Goal: Obtain resource: Download file/media

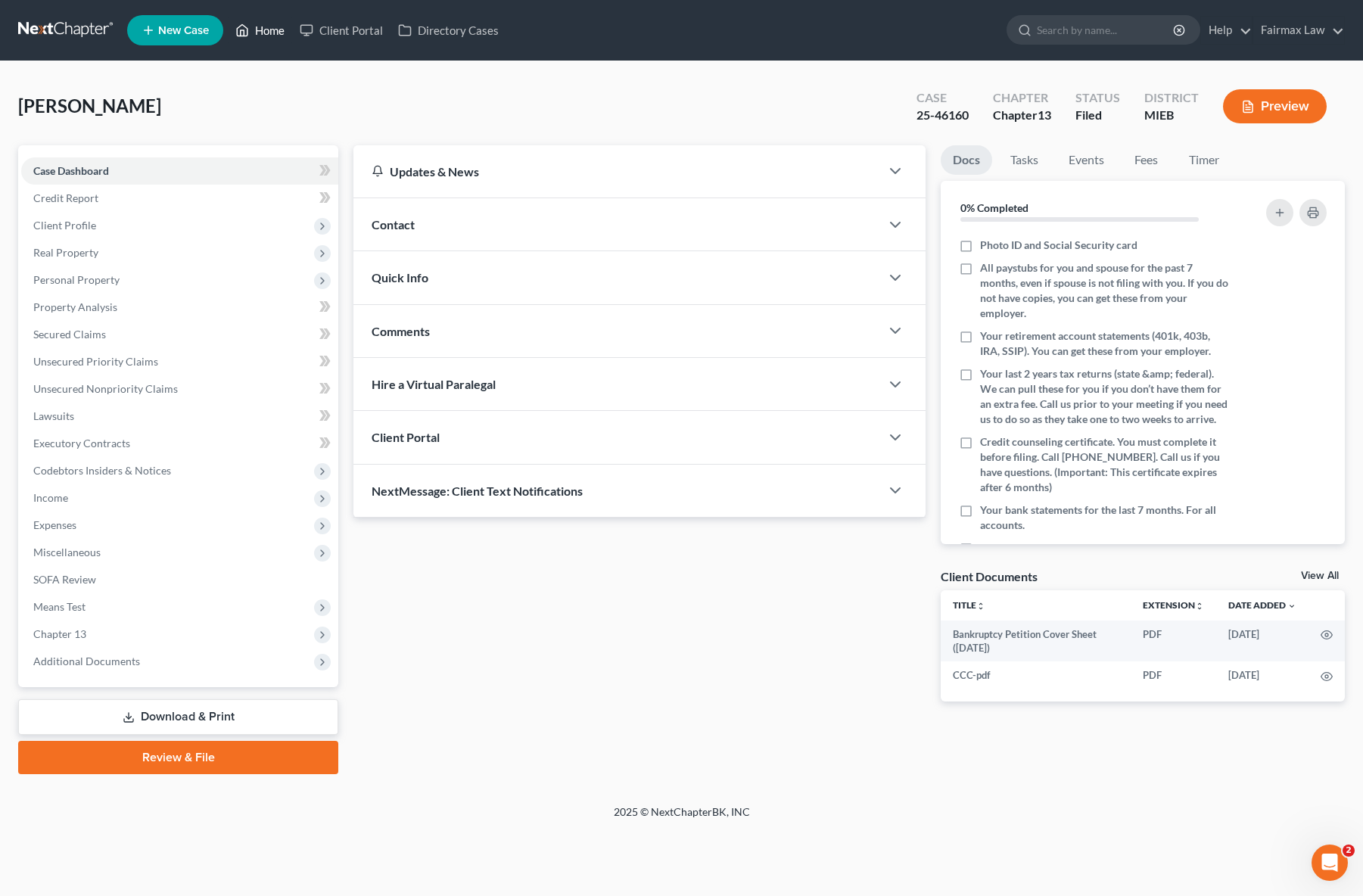
click at [253, 42] on link "Home" at bounding box center [260, 30] width 64 height 27
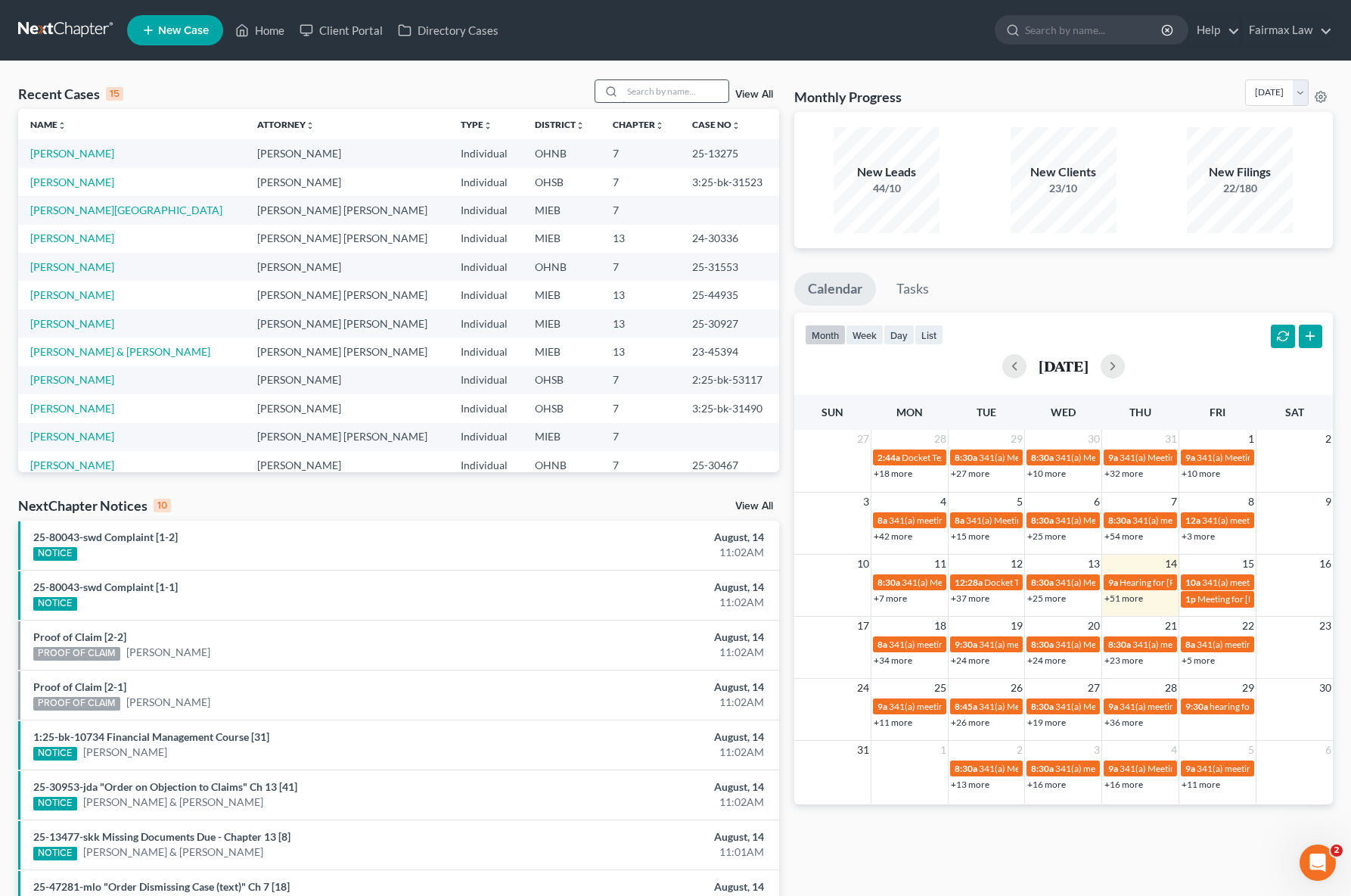
click at [644, 83] on input "search" at bounding box center [676, 91] width 106 height 22
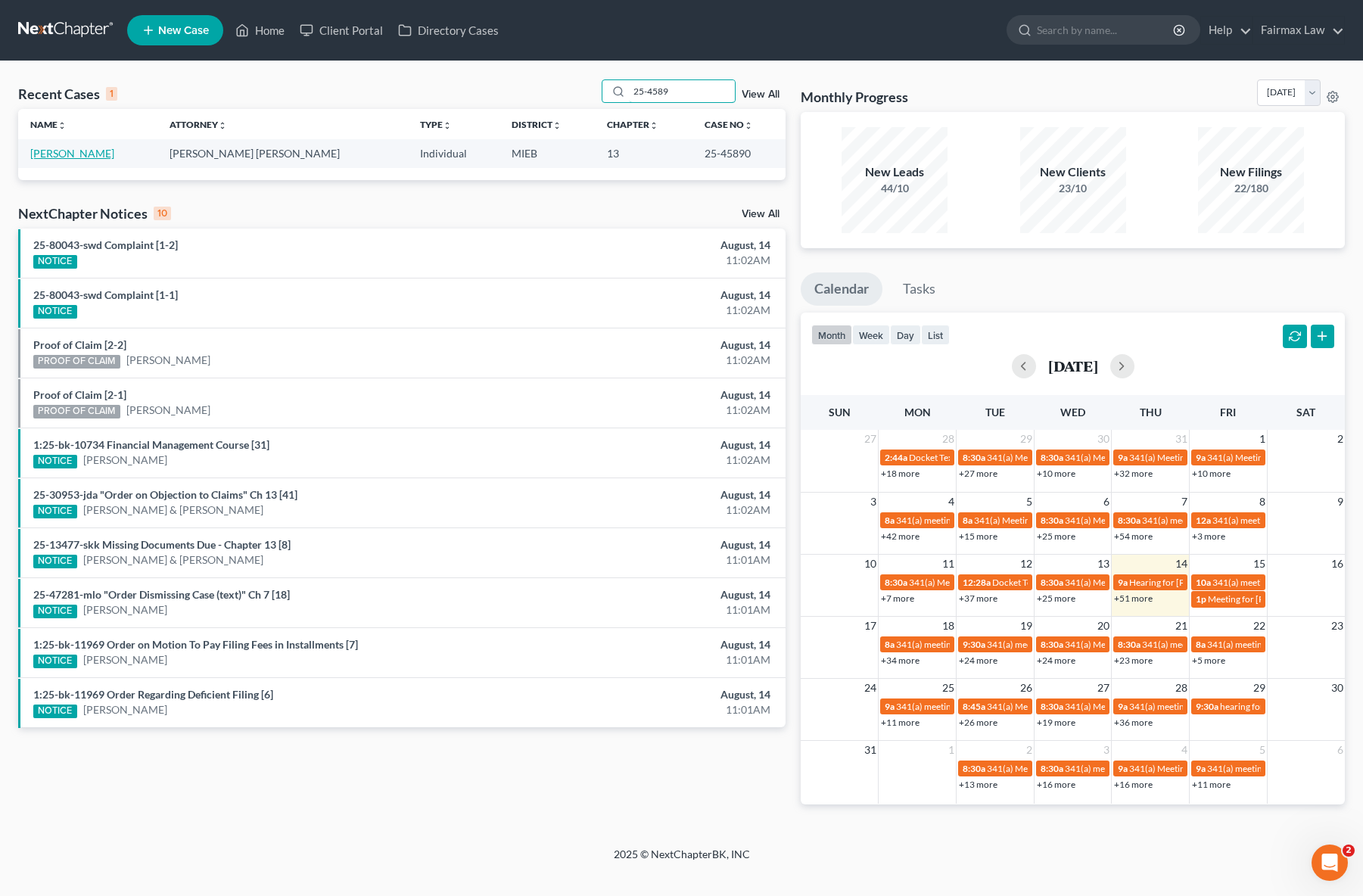
type input "25-4589"
click at [95, 148] on link "[PERSON_NAME]" at bounding box center [72, 153] width 84 height 13
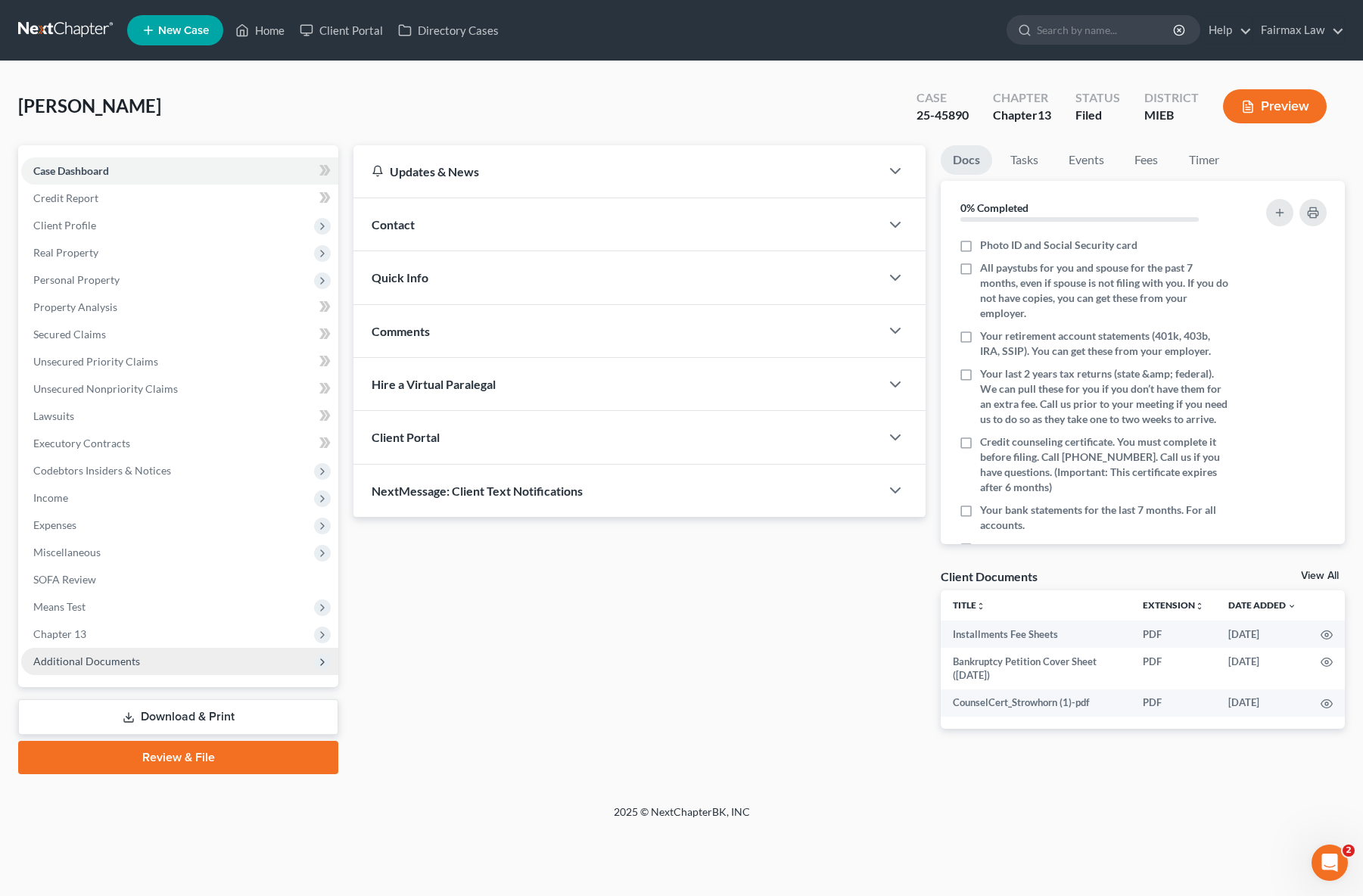
click at [110, 660] on span "Additional Documents" at bounding box center [86, 660] width 107 height 13
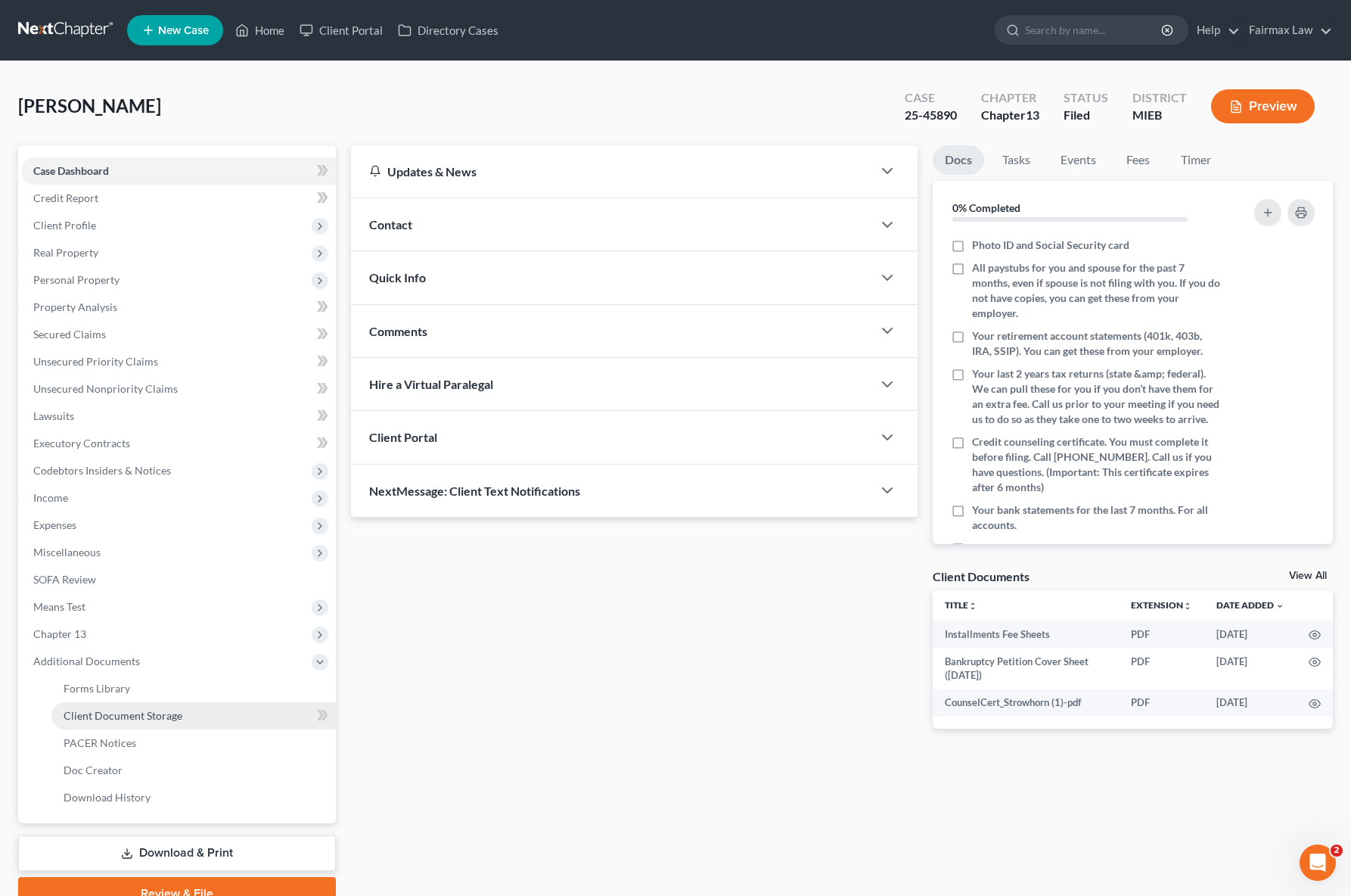
click at [129, 724] on link "Client Document Storage" at bounding box center [194, 716] width 285 height 27
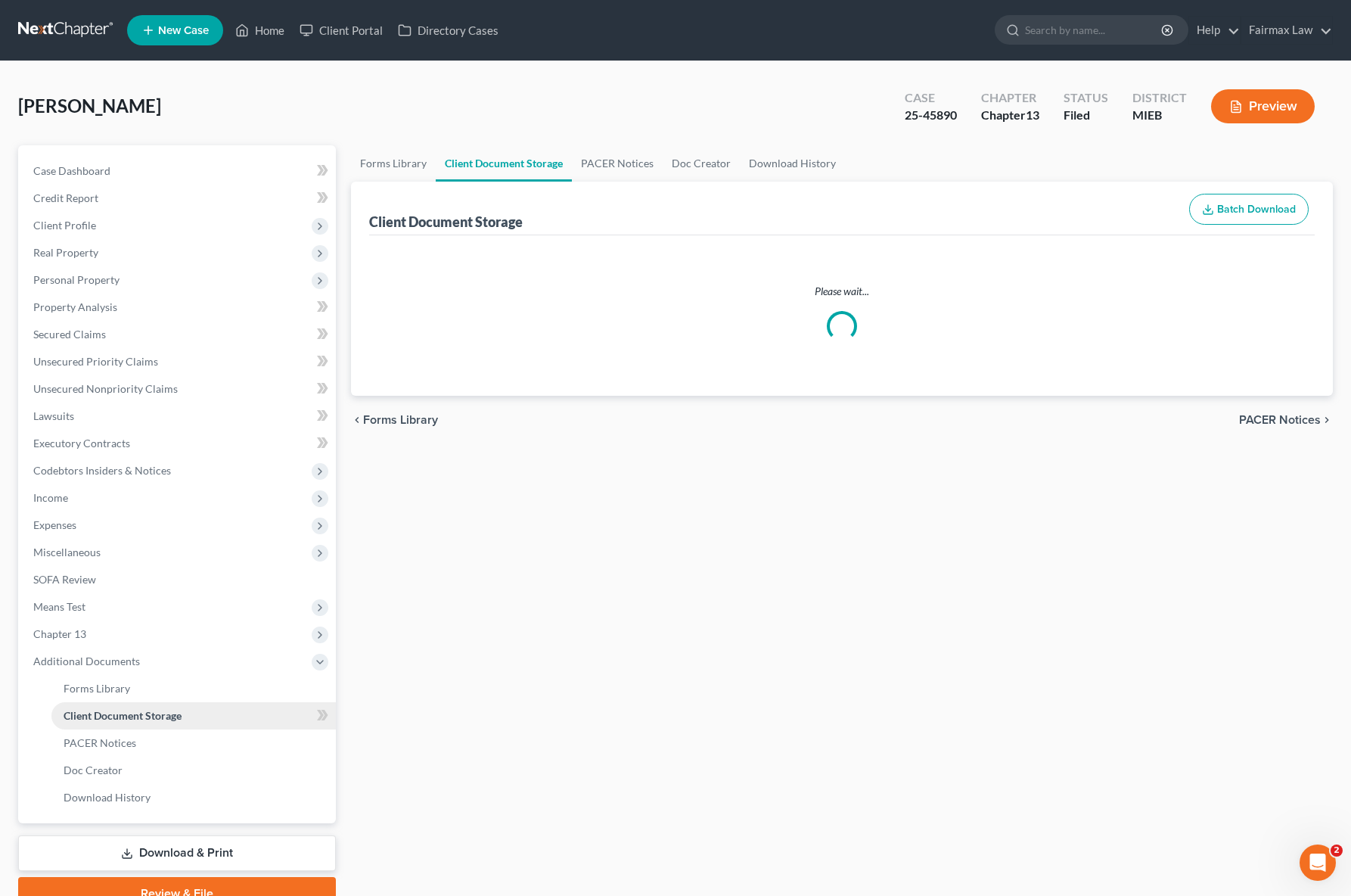
select select "7"
select select "6"
select select "32"
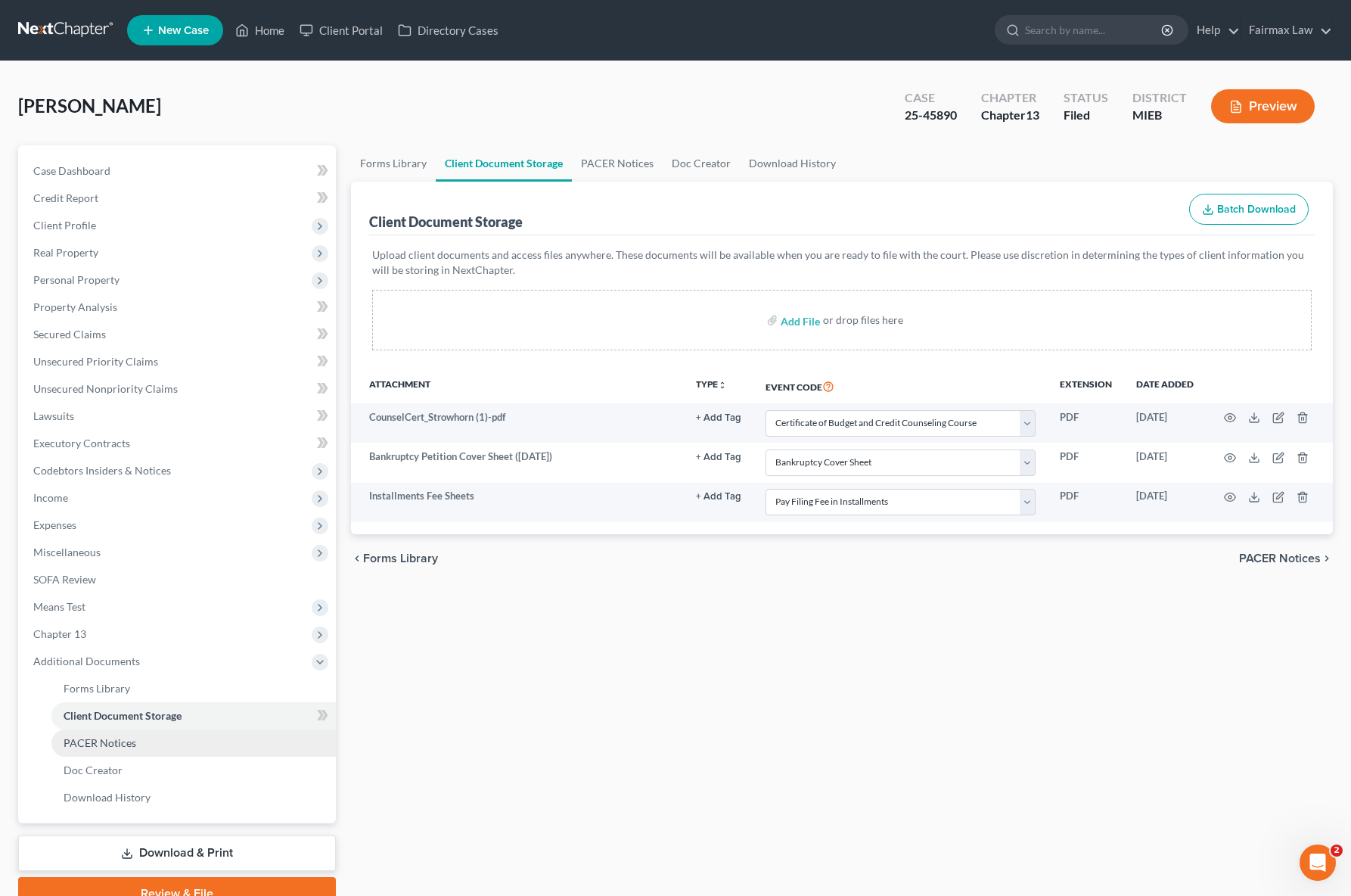
click at [147, 745] on link "PACER Notices" at bounding box center [194, 743] width 285 height 27
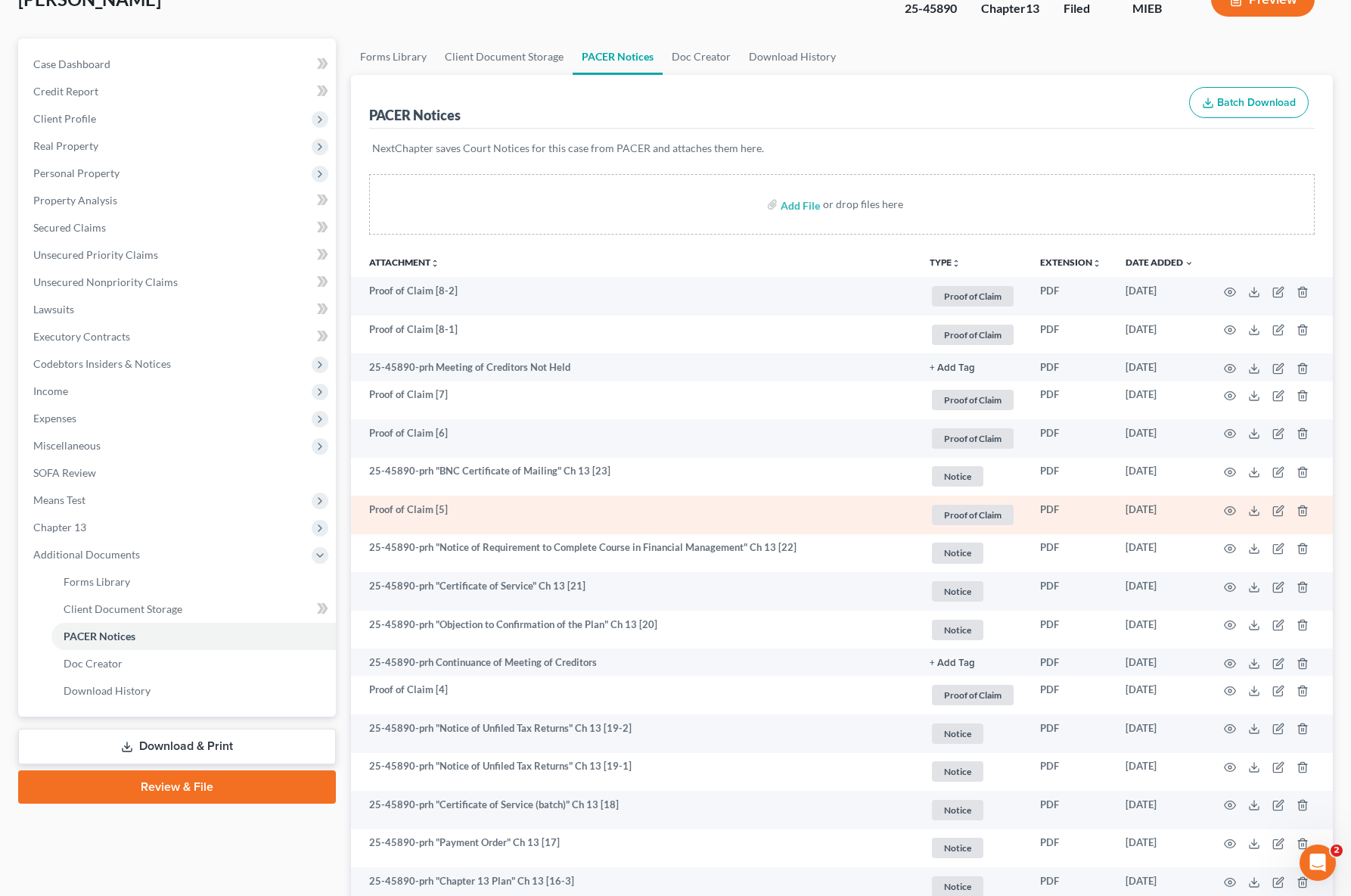
scroll to position [110, 0]
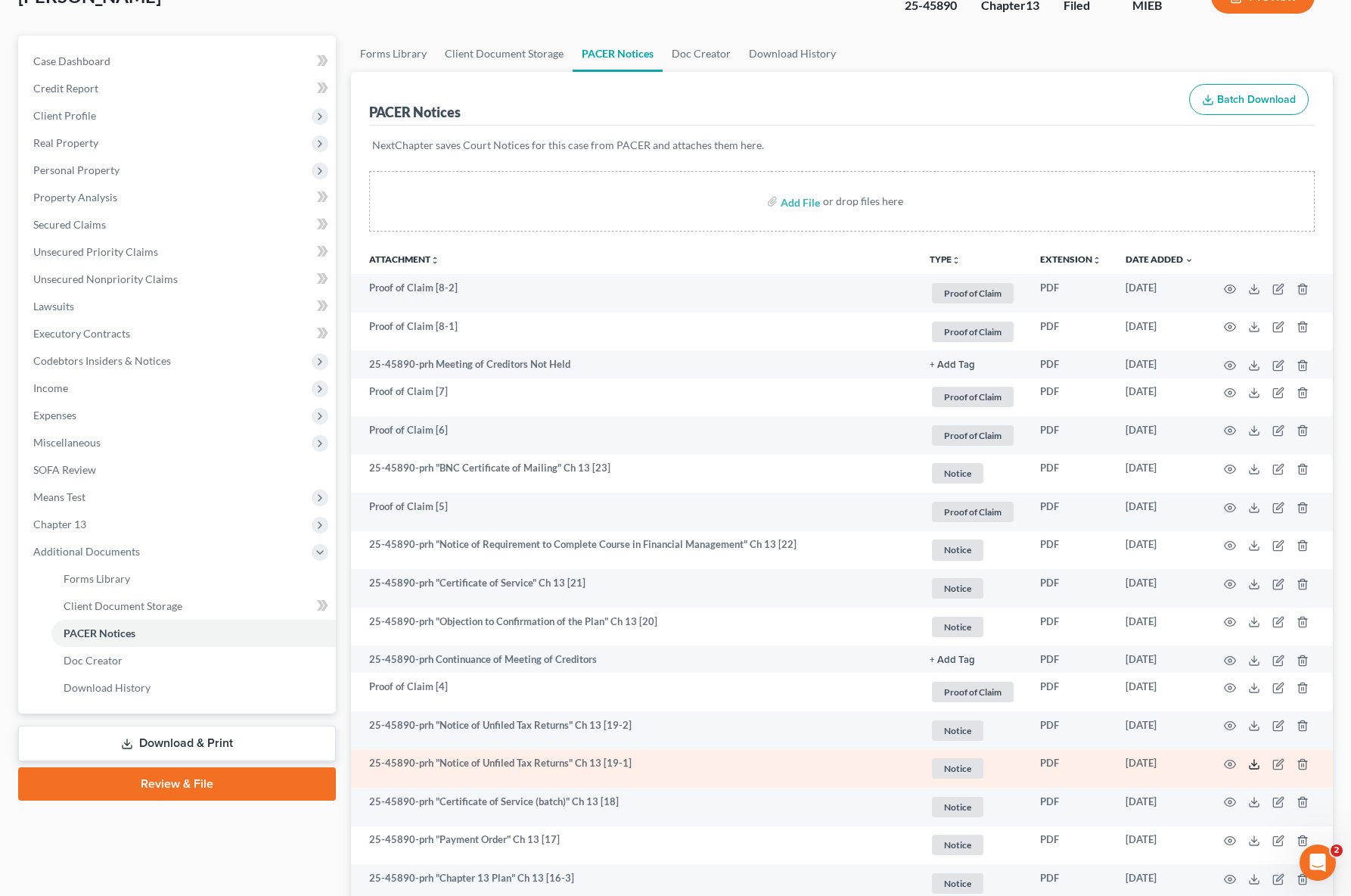
click at [1253, 765] on icon at bounding box center [1254, 764] width 12 height 12
